Goal: Check status: Check status

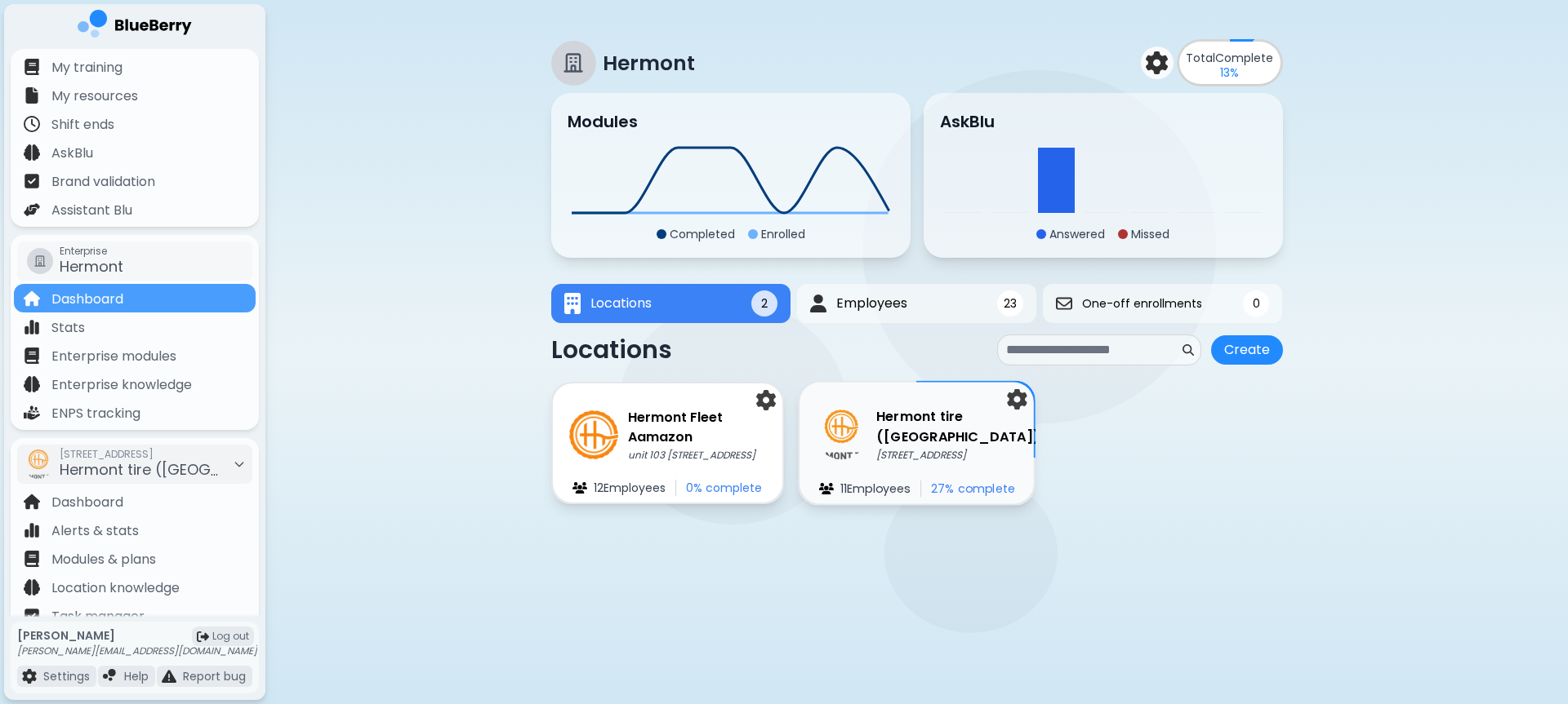
click at [937, 450] on p "[STREET_ADDRESS]" at bounding box center [957, 455] width 163 height 13
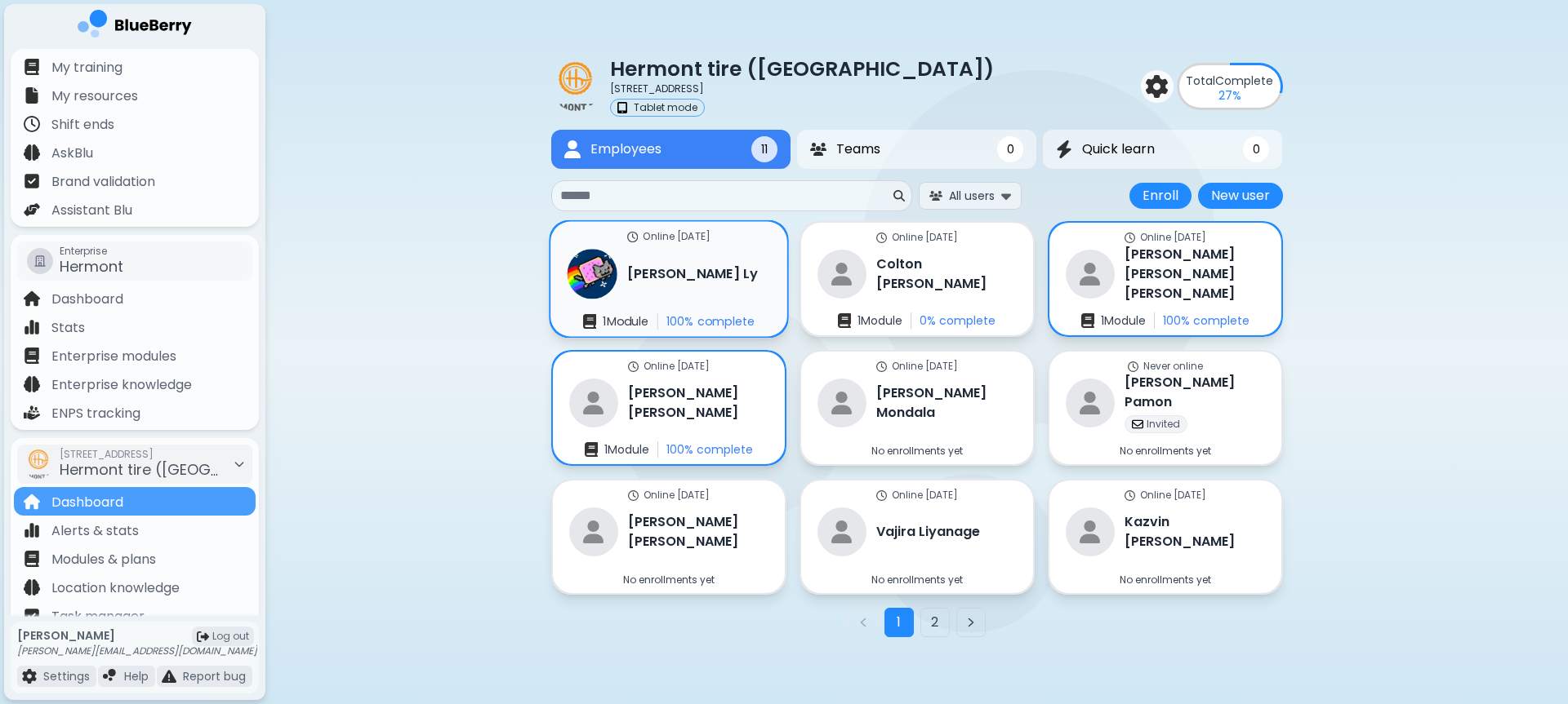
click at [669, 293] on div "[PERSON_NAME]" at bounding box center [661, 273] width 191 height 49
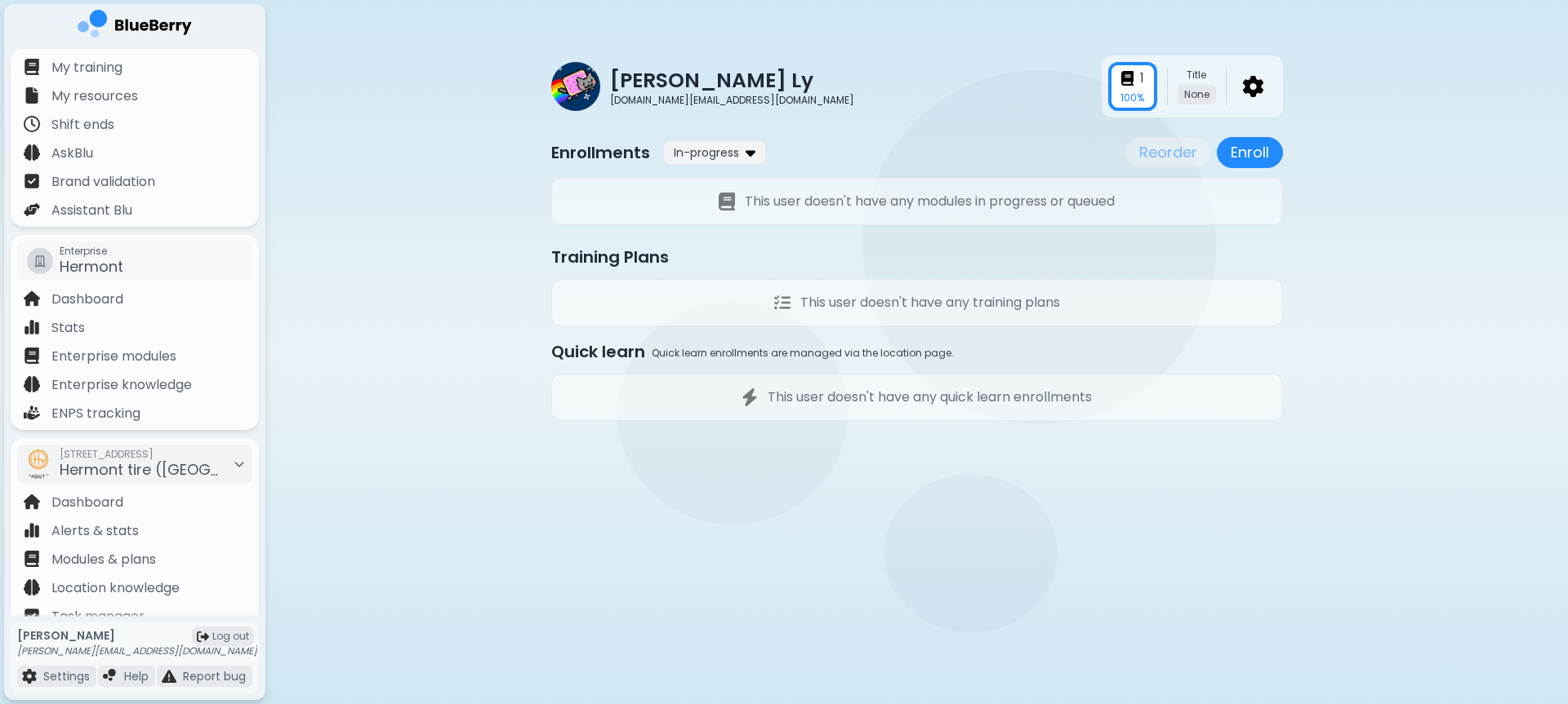
click at [1124, 104] on p "100 %" at bounding box center [1131, 98] width 23 height 13
click at [1130, 82] on img at bounding box center [1127, 77] width 12 height 14
click at [1131, 113] on div "1 100 % Title None" at bounding box center [1192, 87] width 181 height 62
click at [1133, 72] on div "1" at bounding box center [1132, 78] width 23 height 20
click at [717, 154] on span "In-progress" at bounding box center [706, 153] width 65 height 15
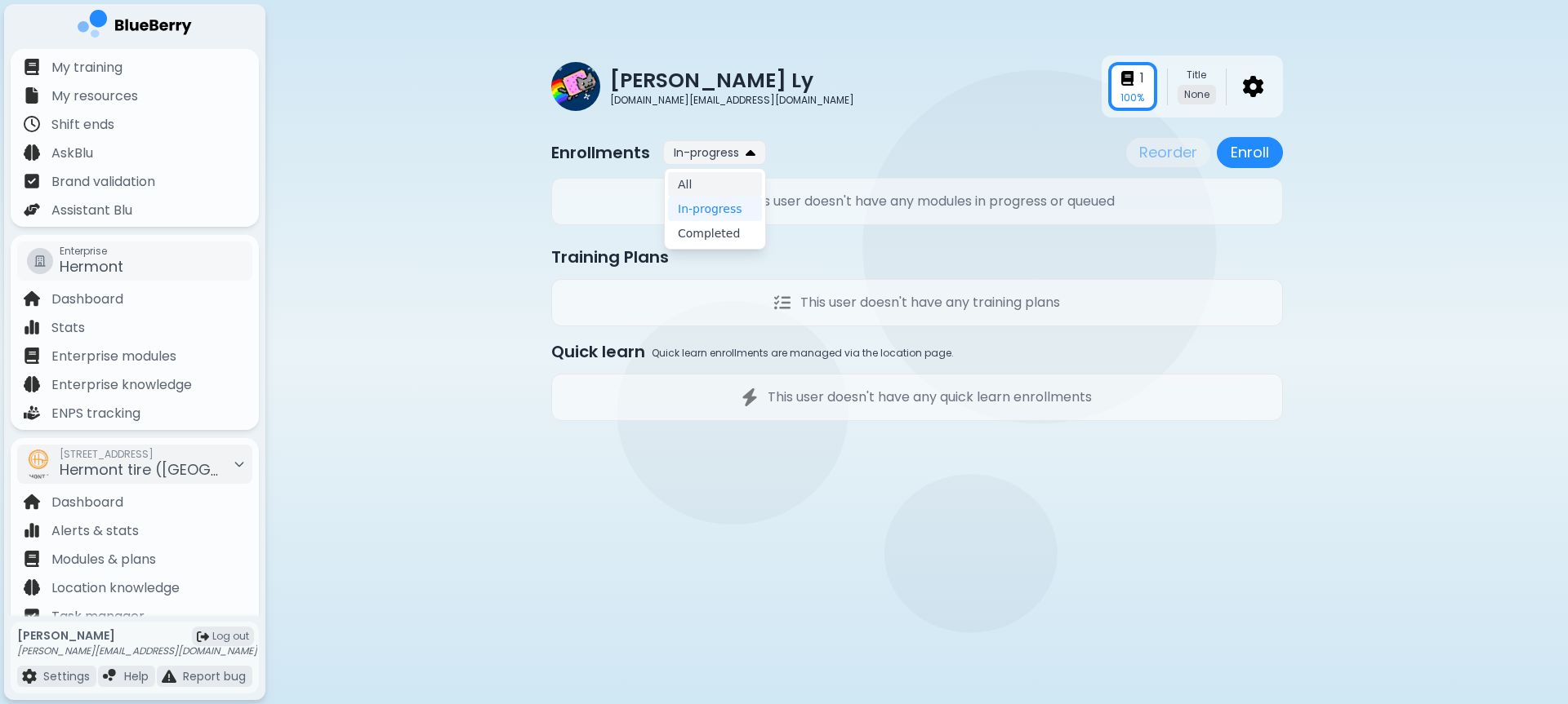
click at [721, 178] on button "All" at bounding box center [715, 185] width 94 height 24
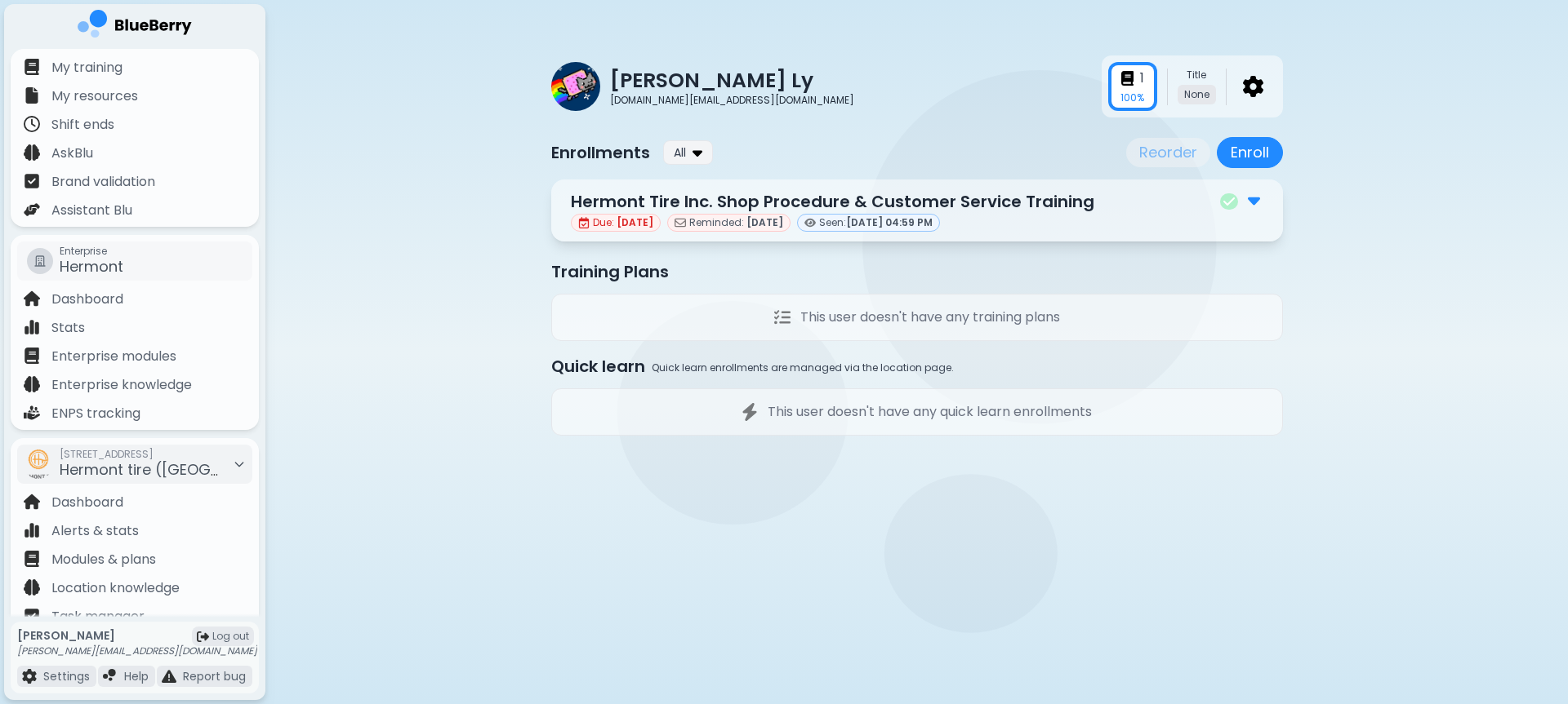
click at [1006, 209] on p "Hermont Tire Inc. Shop Procedure & Customer Service Training" at bounding box center [832, 201] width 523 height 24
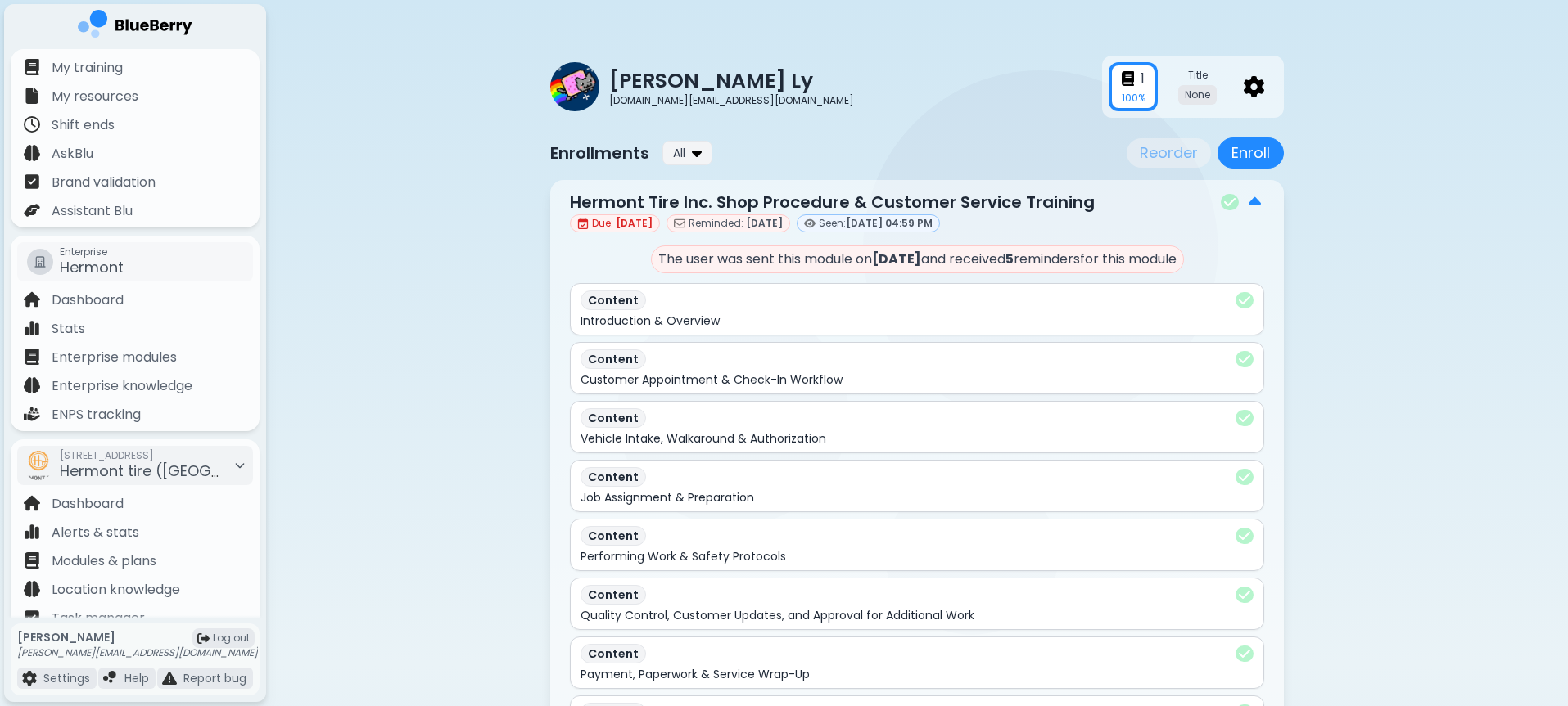
click at [1149, 208] on div "Hermont Tire Inc. Shop Procedure & Customer Service Training" at bounding box center [917, 202] width 694 height 24
